Goal: Transaction & Acquisition: Purchase product/service

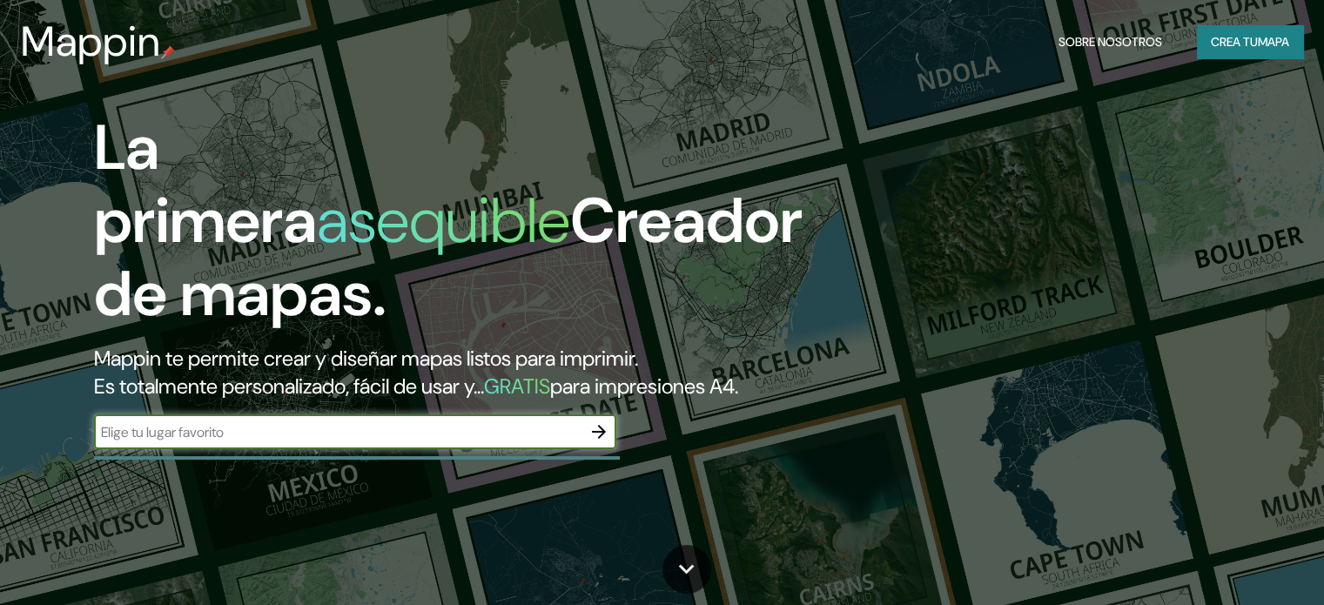
click at [546, 364] on font "Mappin te permite crear y diseñar mapas listos para imprimir." at bounding box center [366, 358] width 544 height 27
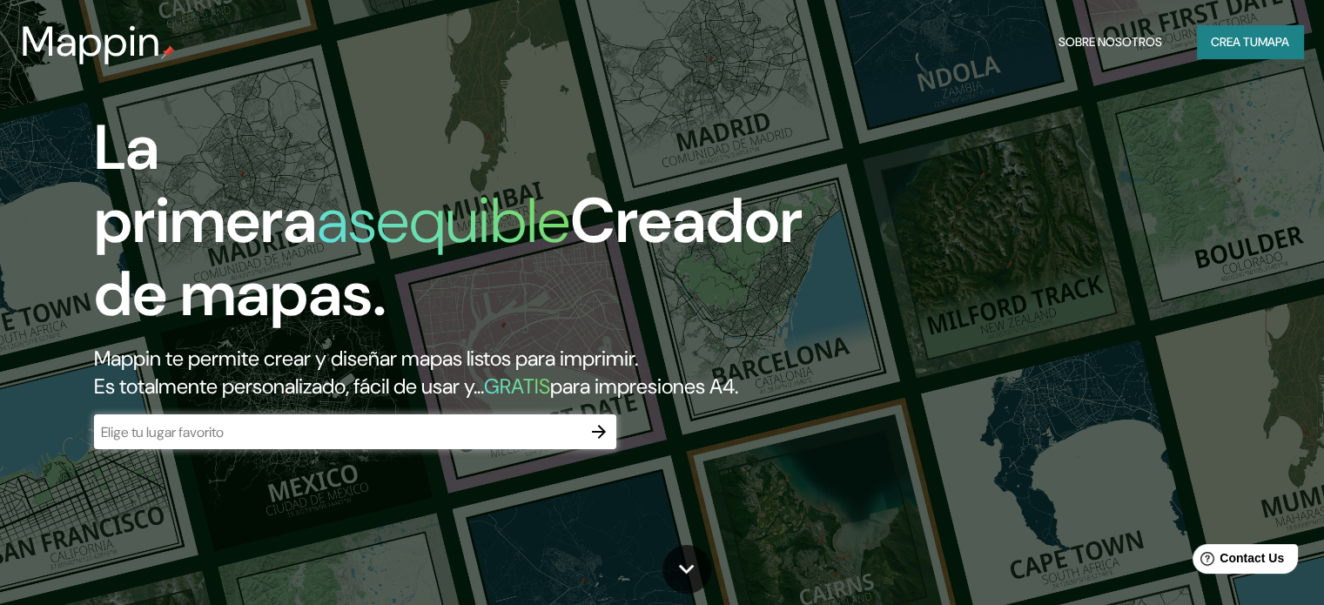
click at [536, 442] on input "text" at bounding box center [337, 432] width 487 height 20
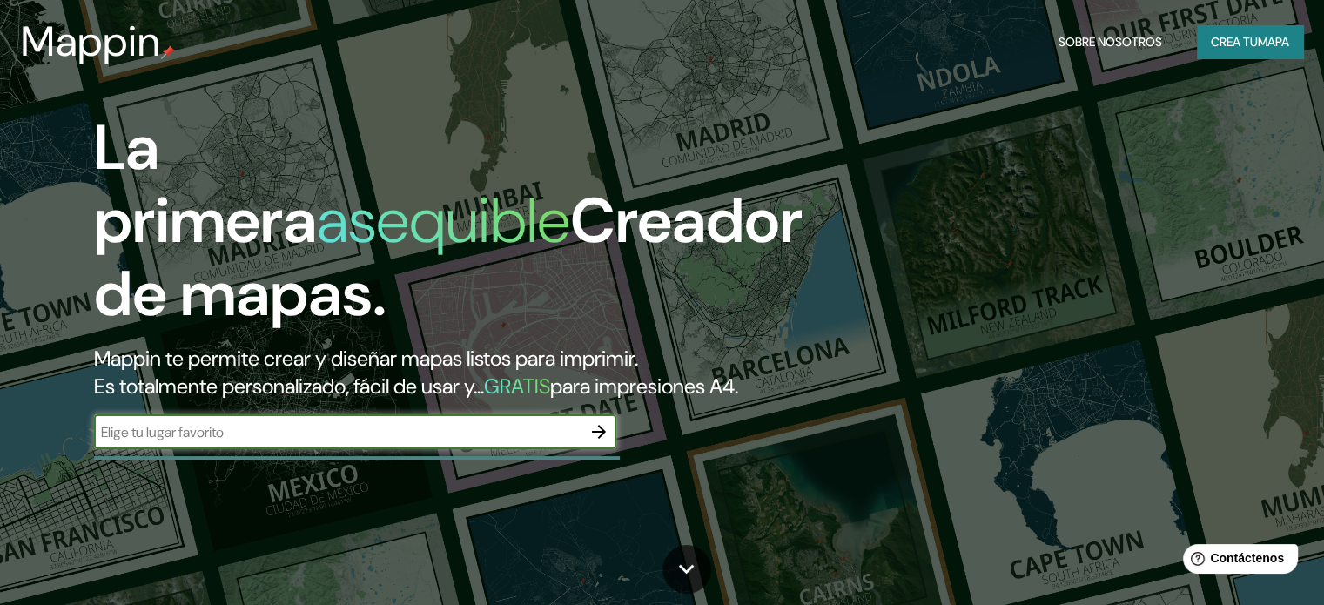
click at [383, 442] on input "text" at bounding box center [337, 432] width 487 height 20
type input "piura"
click at [602, 442] on icon "button" at bounding box center [598, 431] width 21 height 21
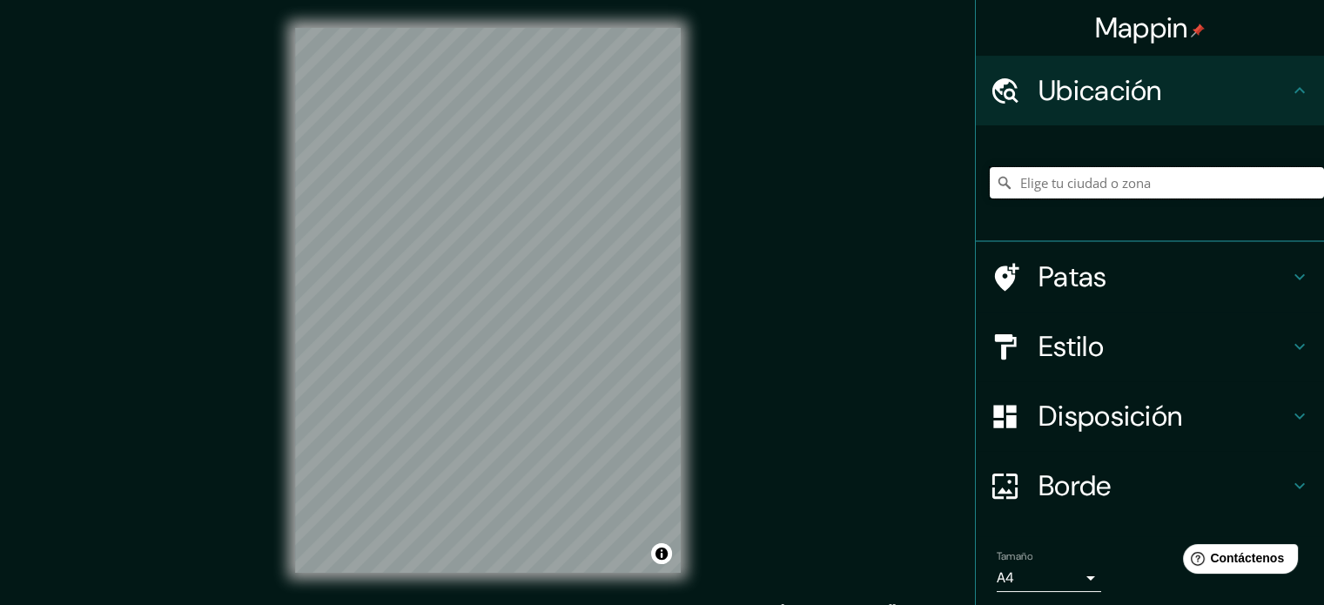
click at [1142, 181] on input "Elige tu ciudad o zona" at bounding box center [1157, 182] width 334 height 31
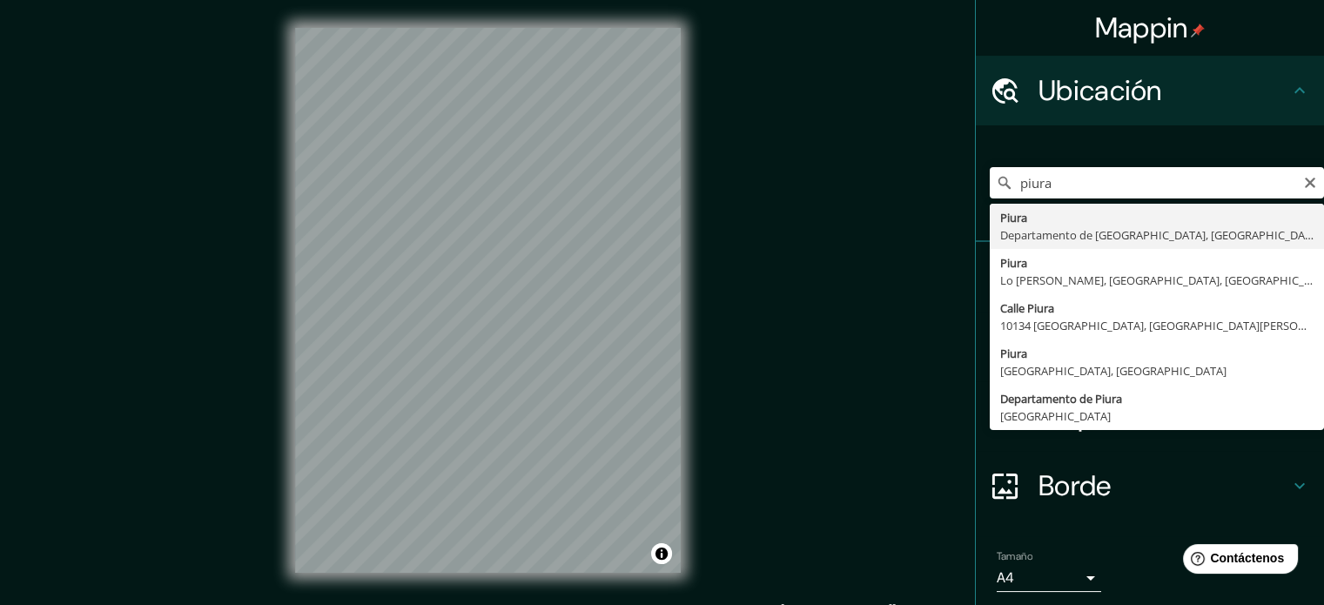
type input "Piura, [GEOGRAPHIC_DATA], [GEOGRAPHIC_DATA]"
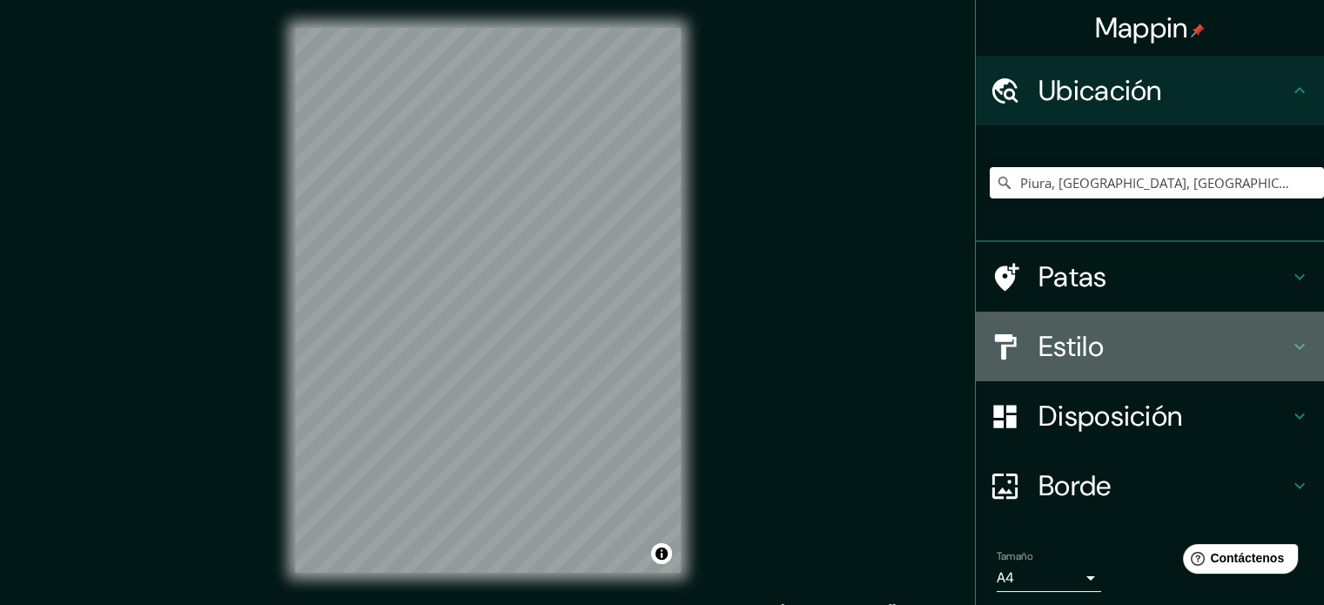
click at [1100, 347] on h4 "Estilo" at bounding box center [1163, 346] width 251 height 35
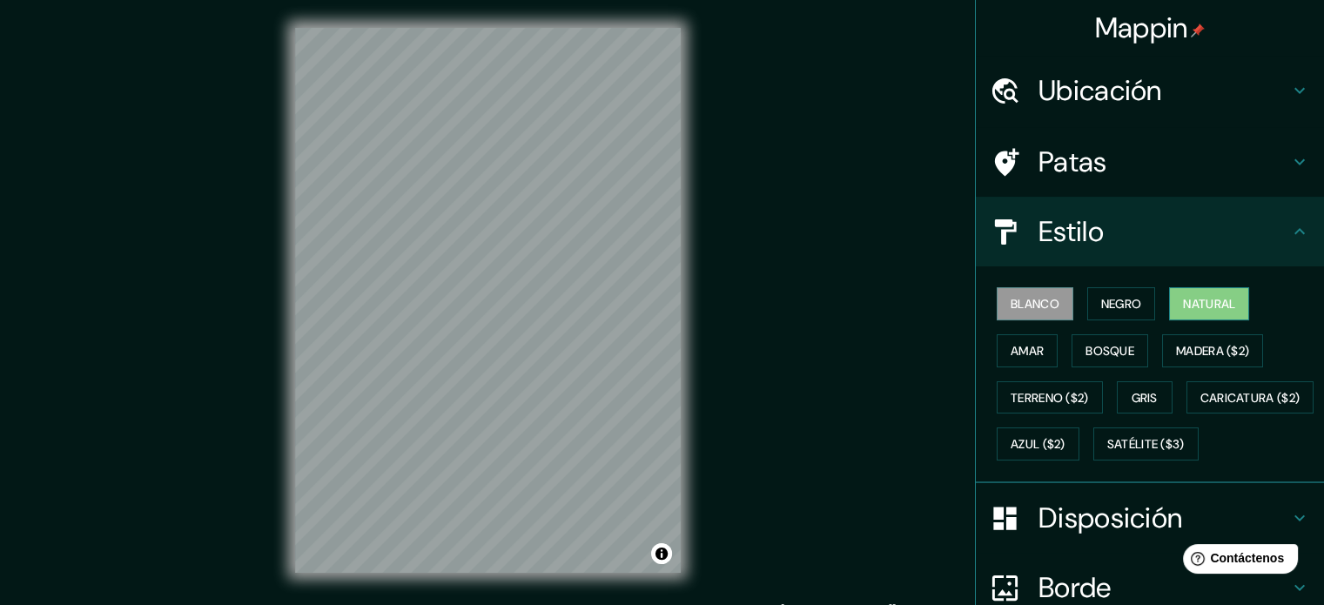
click at [1169, 295] on button "Natural" at bounding box center [1209, 303] width 80 height 33
click at [443, 420] on div at bounding box center [442, 414] width 14 height 14
click at [397, 351] on div at bounding box center [401, 348] width 14 height 14
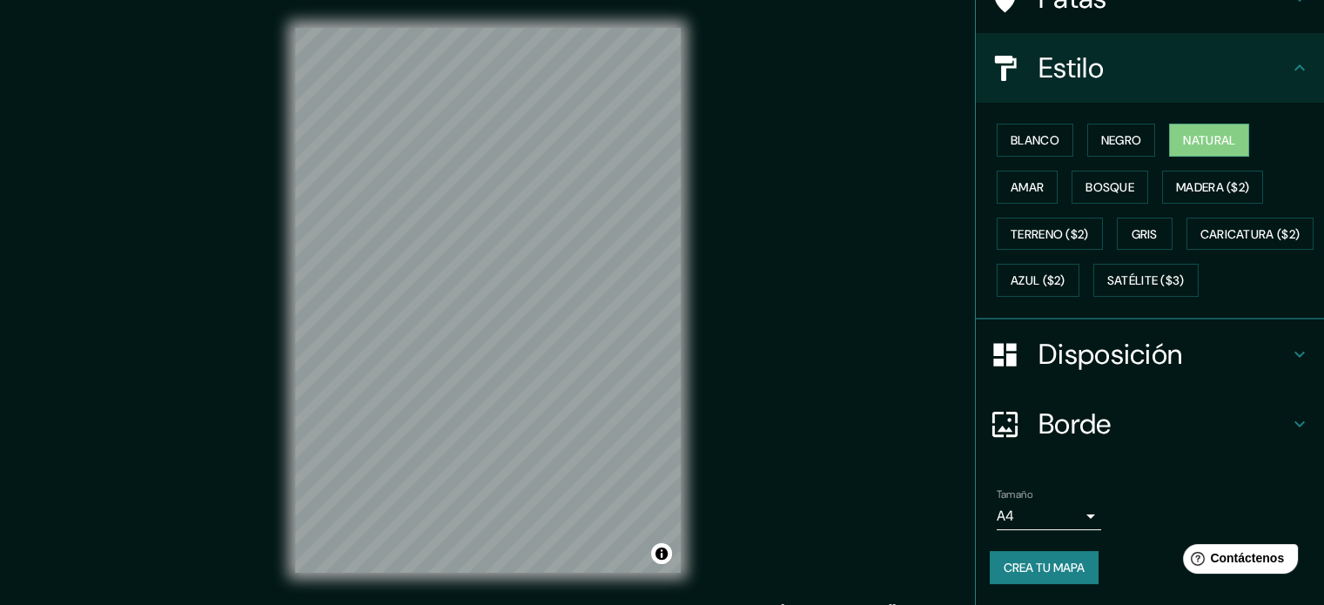
click at [1014, 522] on body "Mappin Ubicación Piura, [GEOGRAPHIC_DATA], [GEOGRAPHIC_DATA] Patas Estilo Blanc…" at bounding box center [662, 302] width 1324 height 605
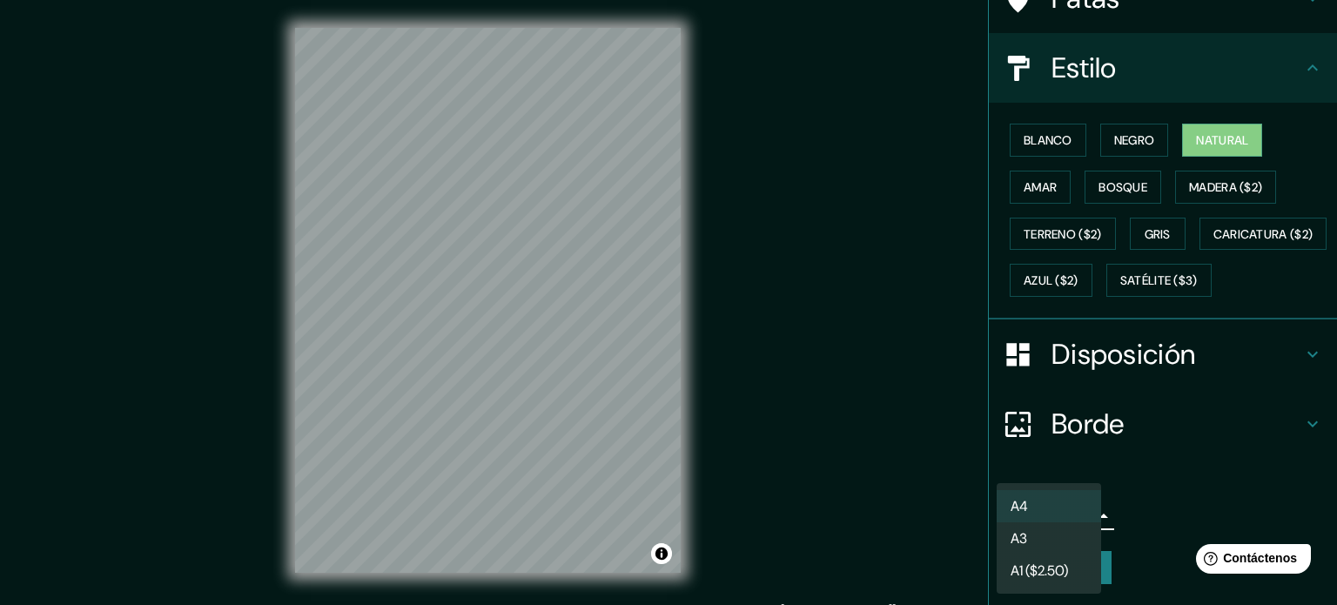
click at [1019, 533] on font "A3" at bounding box center [1019, 538] width 17 height 18
type input "a4"
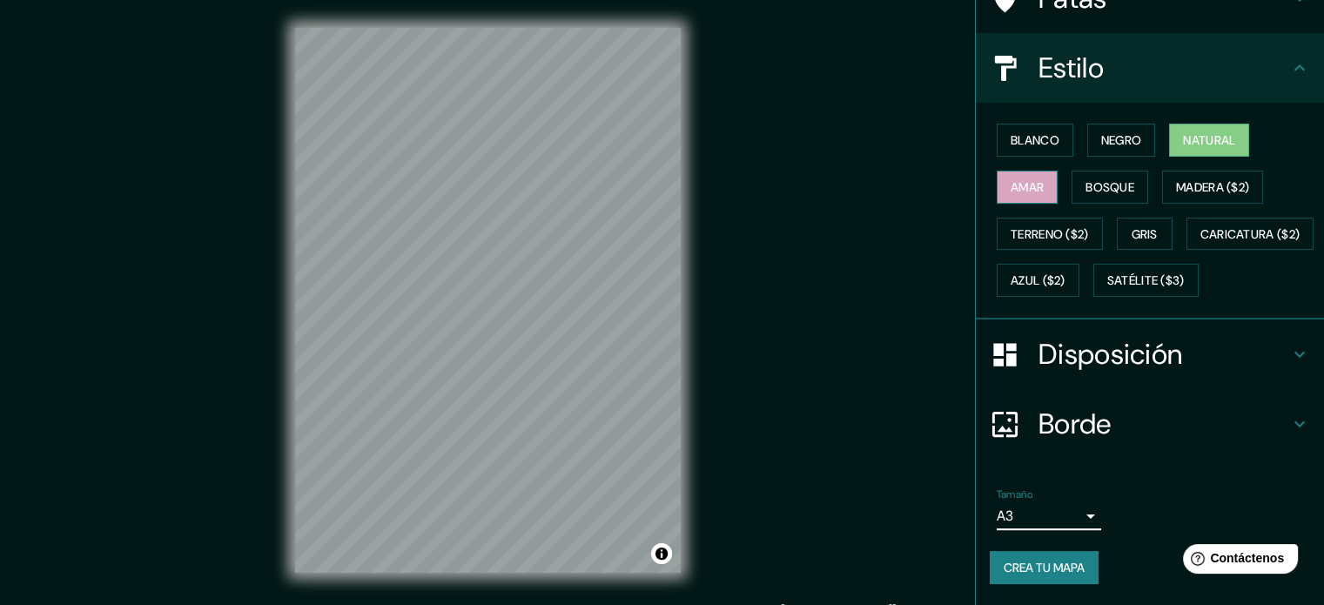
click at [997, 171] on button "Amar" at bounding box center [1027, 187] width 61 height 33
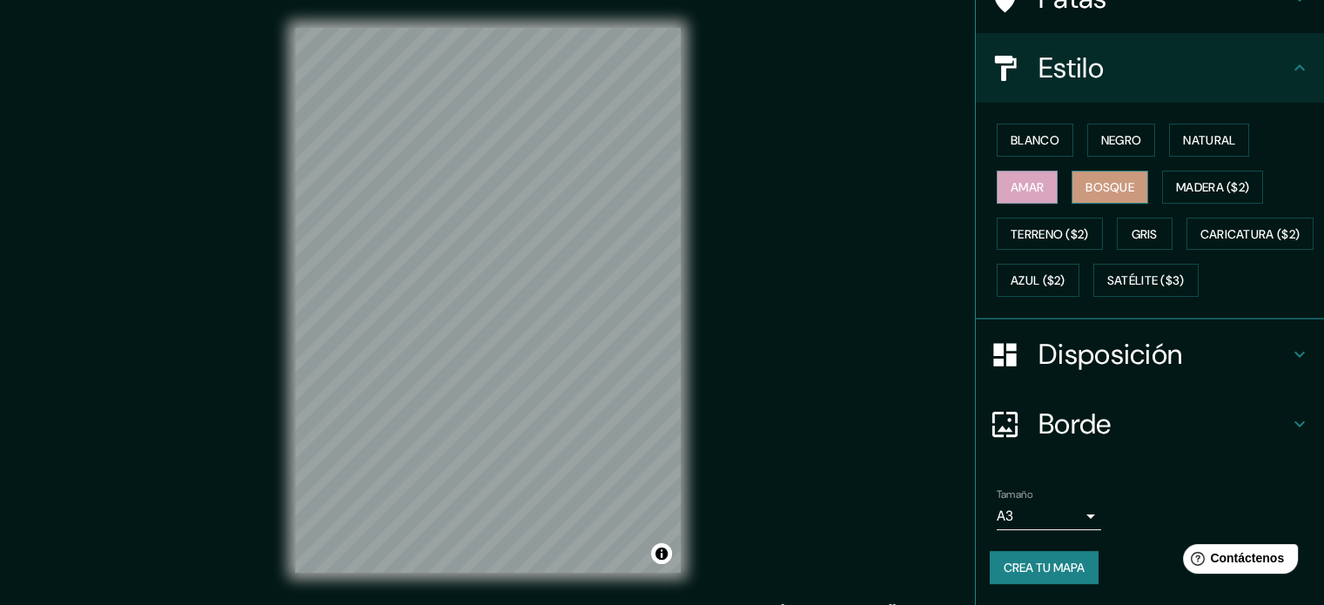
click at [1072, 171] on button "Bosque" at bounding box center [1110, 187] width 77 height 33
click at [1184, 179] on font "Madera ($2)" at bounding box center [1212, 187] width 73 height 16
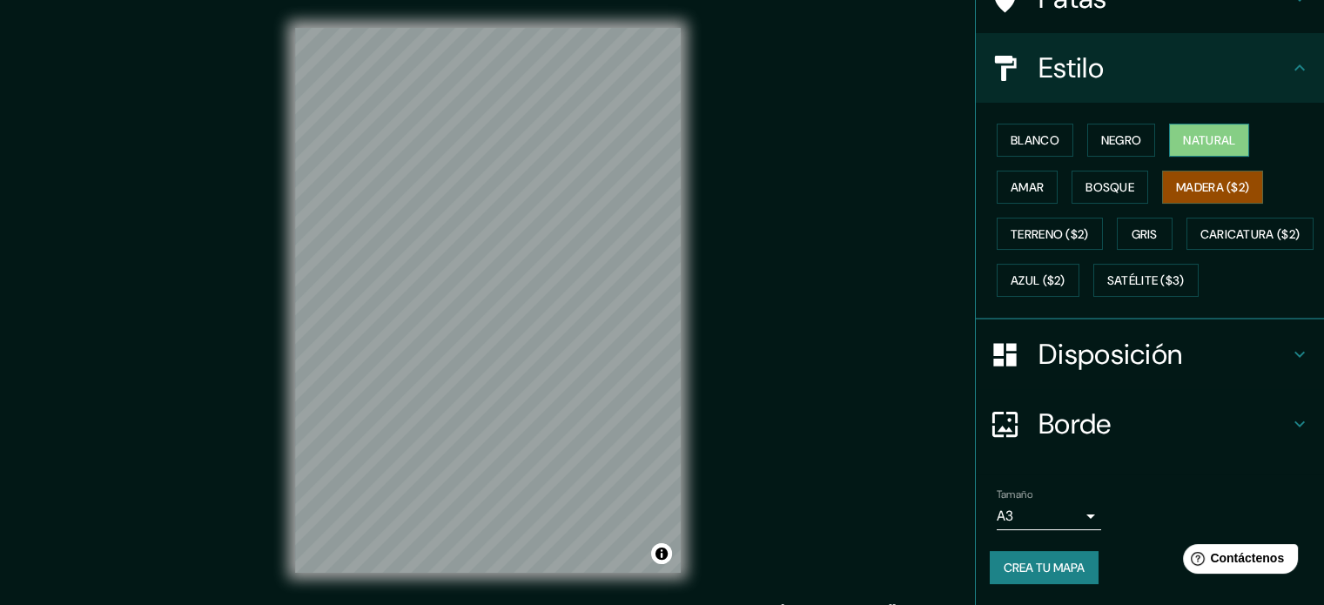
click at [1187, 132] on font "Natural" at bounding box center [1209, 140] width 52 height 16
click at [1117, 132] on font "Negro" at bounding box center [1121, 140] width 41 height 16
click at [1169, 124] on button "Natural" at bounding box center [1209, 140] width 80 height 33
click at [1051, 577] on font "Crea tu mapa" at bounding box center [1044, 567] width 81 height 23
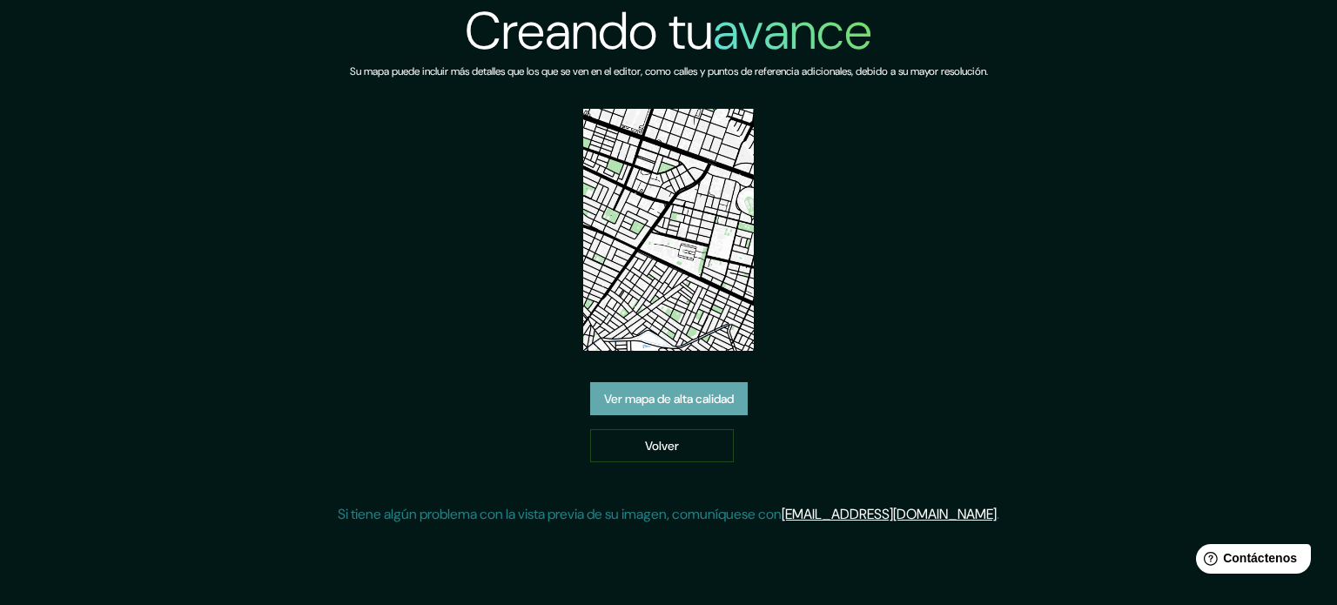
click at [685, 400] on font "Ver mapa de alta calidad" at bounding box center [669, 399] width 130 height 16
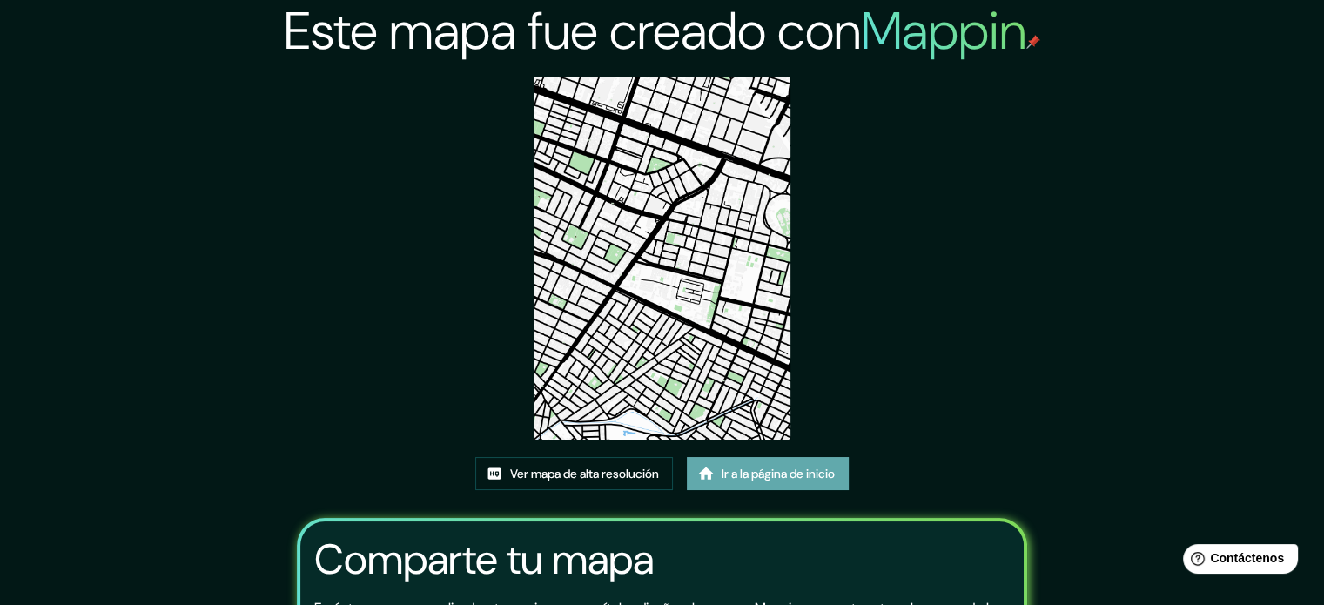
click at [749, 487] on link "Ir a la página de inicio" at bounding box center [768, 473] width 162 height 33
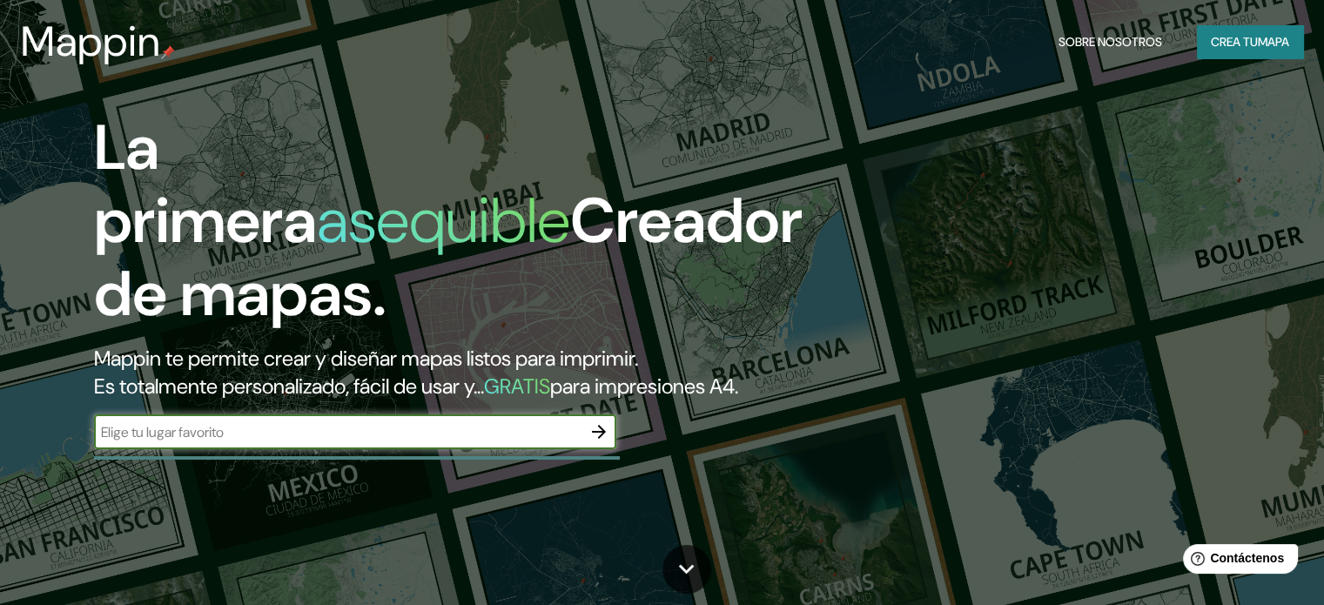
click at [471, 449] on div "​" at bounding box center [355, 431] width 522 height 35
type input "piura"
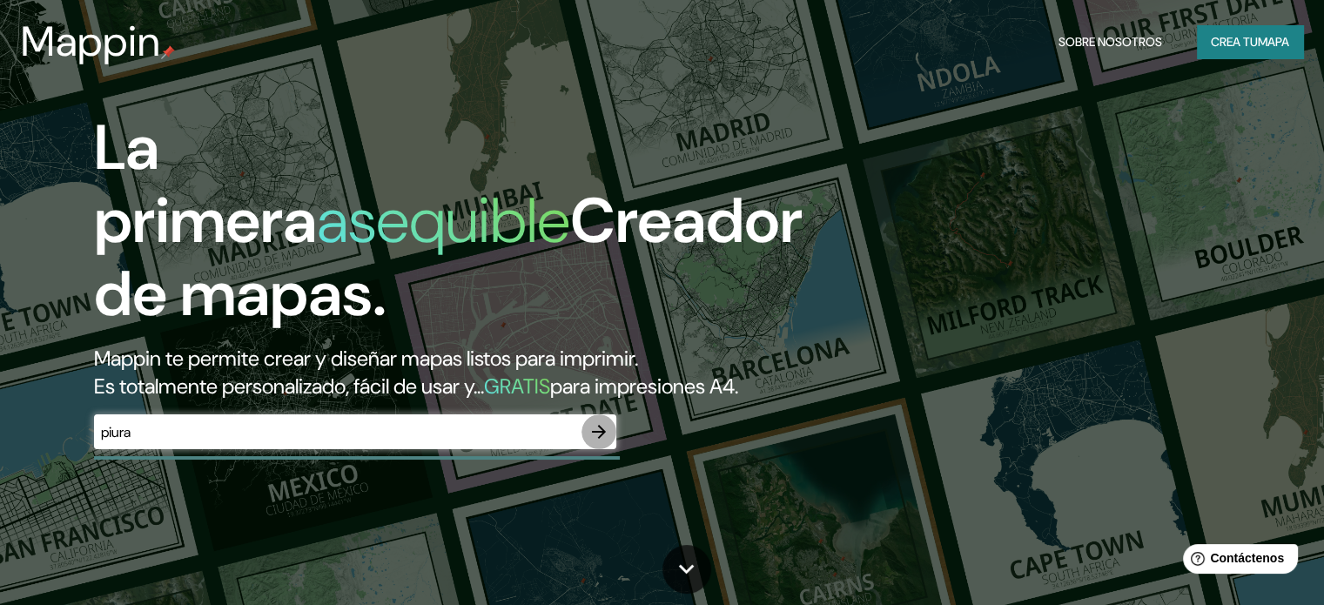
click at [593, 442] on icon "button" at bounding box center [598, 431] width 21 height 21
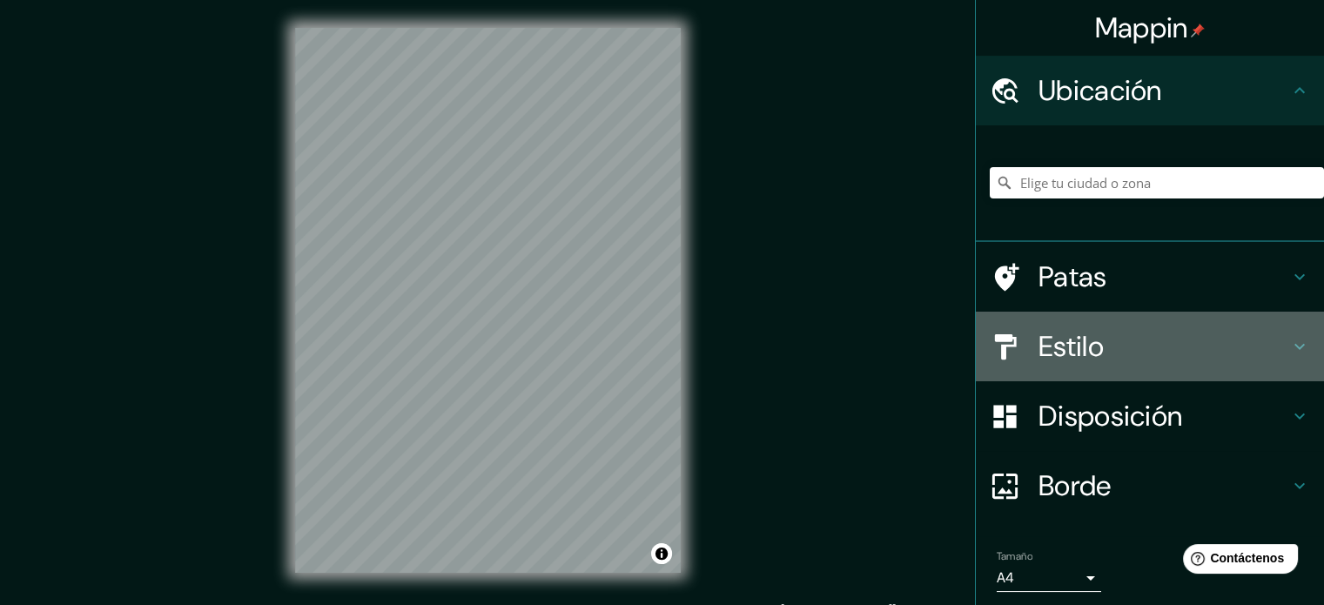
click at [1118, 346] on h4 "Estilo" at bounding box center [1163, 346] width 251 height 35
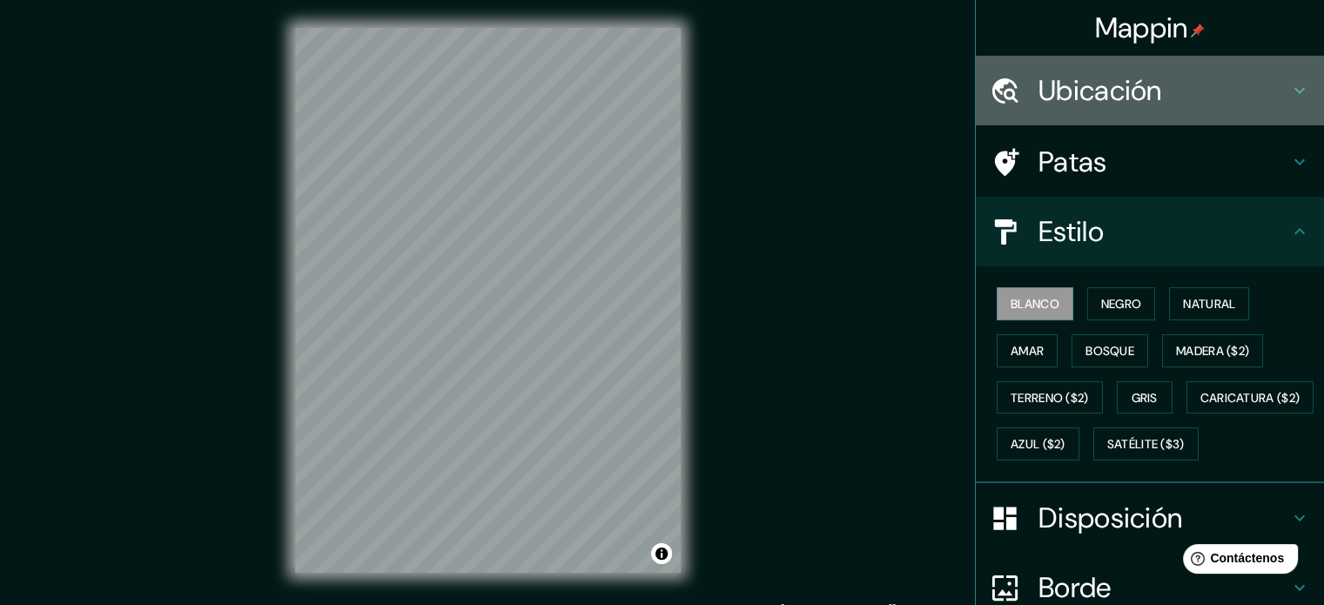
click at [1172, 113] on div "Ubicación" at bounding box center [1150, 91] width 348 height 70
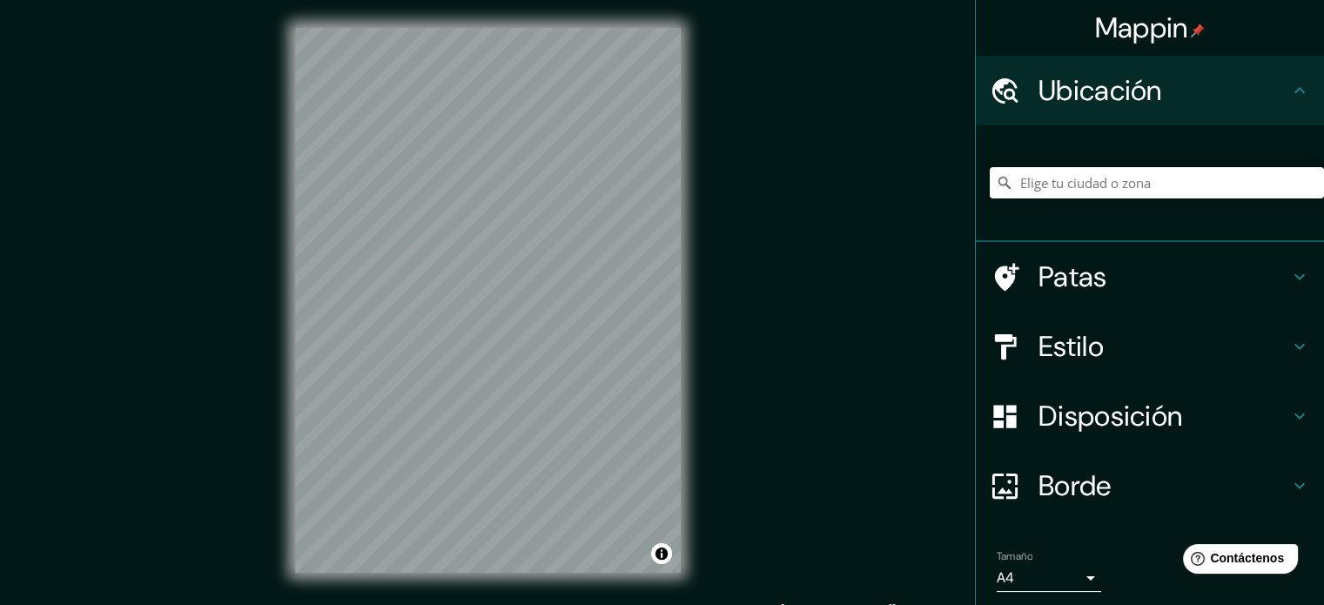
click at [1136, 176] on input "Elige tu ciudad o zona" at bounding box center [1157, 182] width 334 height 31
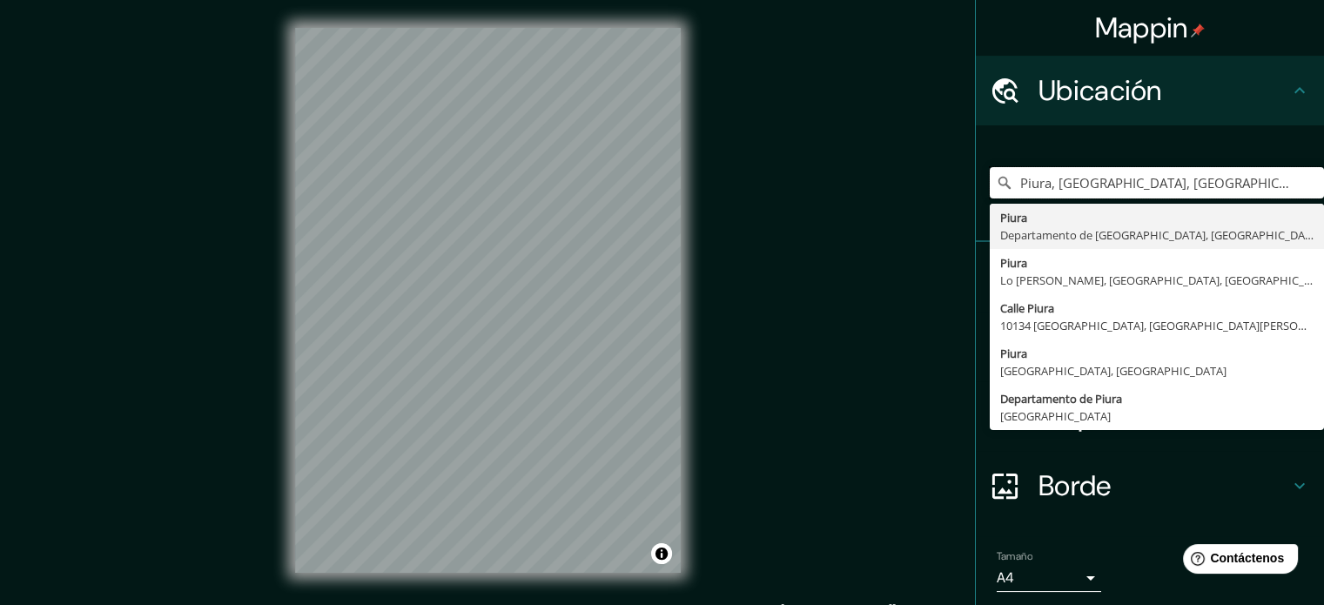
type input "Piura, [GEOGRAPHIC_DATA], [GEOGRAPHIC_DATA]"
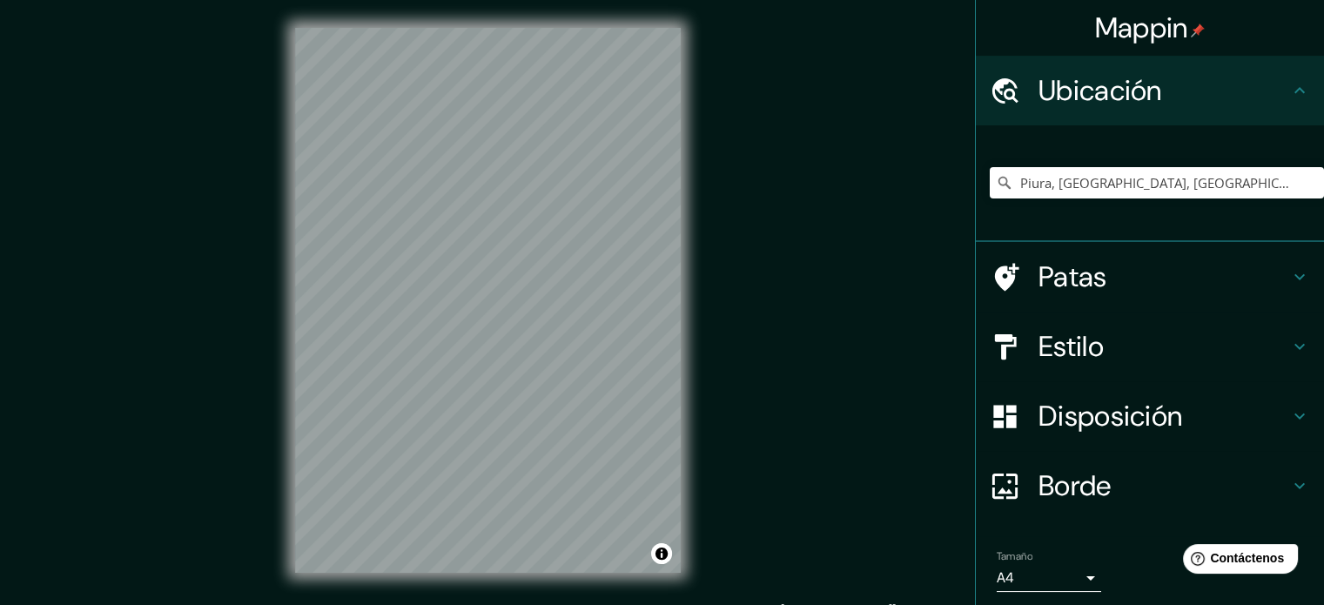
click at [818, 59] on div "Mappin Ubicación Piura, [GEOGRAPHIC_DATA], [GEOGRAPHIC_DATA] [GEOGRAPHIC_DATA] …" at bounding box center [662, 314] width 1324 height 628
